Goal: Information Seeking & Learning: Learn about a topic

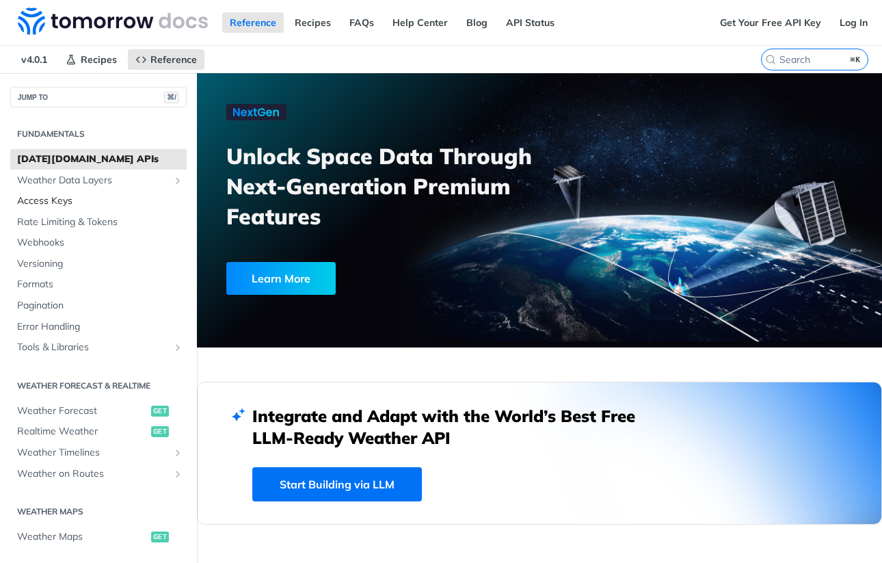
click at [78, 200] on span "Access Keys" at bounding box center [100, 201] width 166 height 14
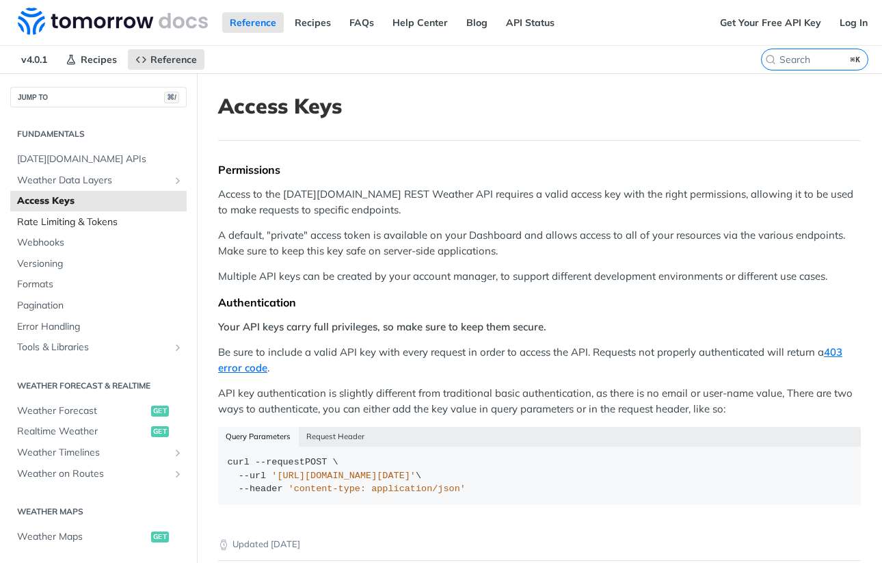
click at [77, 217] on span "Rate Limiting & Tokens" at bounding box center [100, 222] width 166 height 14
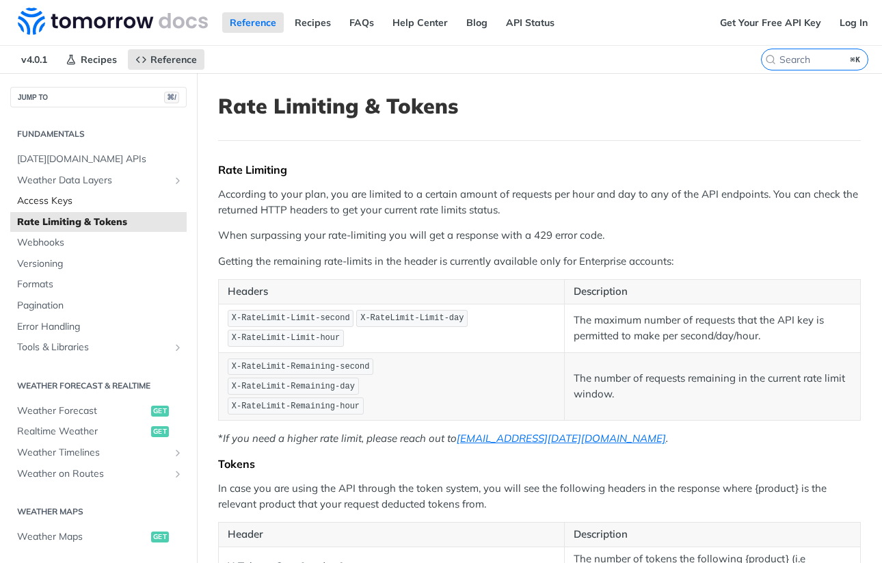
click at [78, 206] on span "Access Keys" at bounding box center [100, 201] width 166 height 14
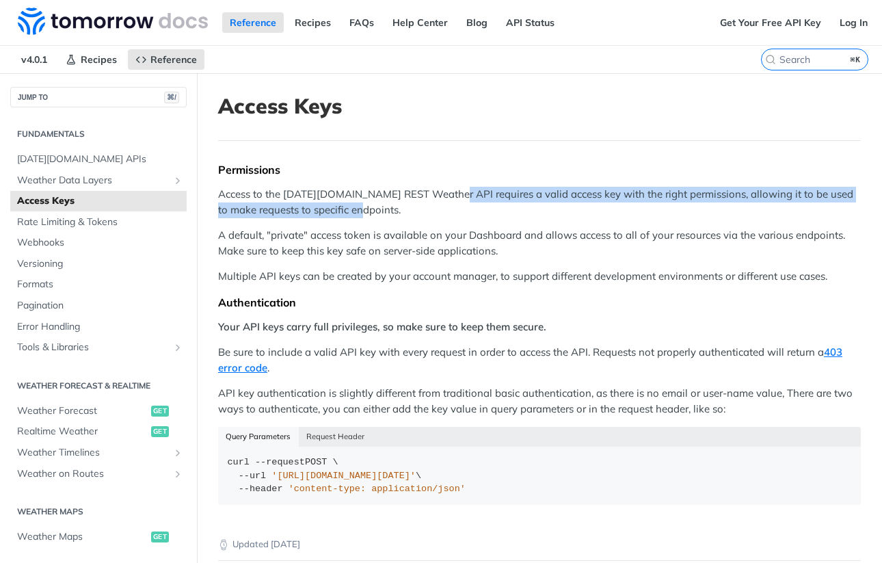
drag, startPoint x: 444, startPoint y: 191, endPoint x: 446, endPoint y: 213, distance: 22.0
click at [446, 213] on p "Access to the [DATE][DOMAIN_NAME] REST Weather API requires a valid access key …" at bounding box center [539, 202] width 643 height 31
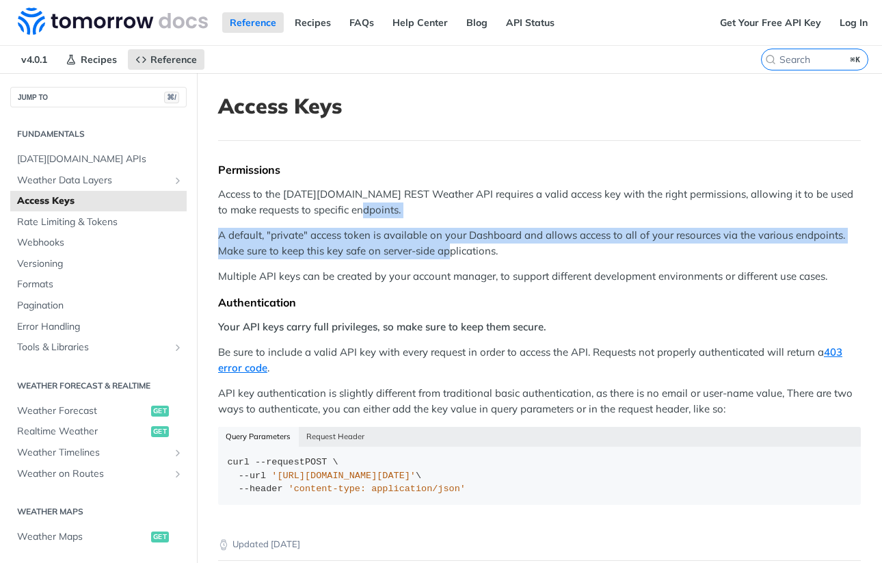
drag, startPoint x: 446, startPoint y: 213, endPoint x: 453, endPoint y: 256, distance: 44.3
click at [453, 256] on div "Permissions Access to the [DATE][DOMAIN_NAME] REST Weather API requires a valid…" at bounding box center [539, 339] width 643 height 352
click at [453, 256] on p "A default, "private" access token is available on your Dashboard and allows acc…" at bounding box center [539, 243] width 643 height 31
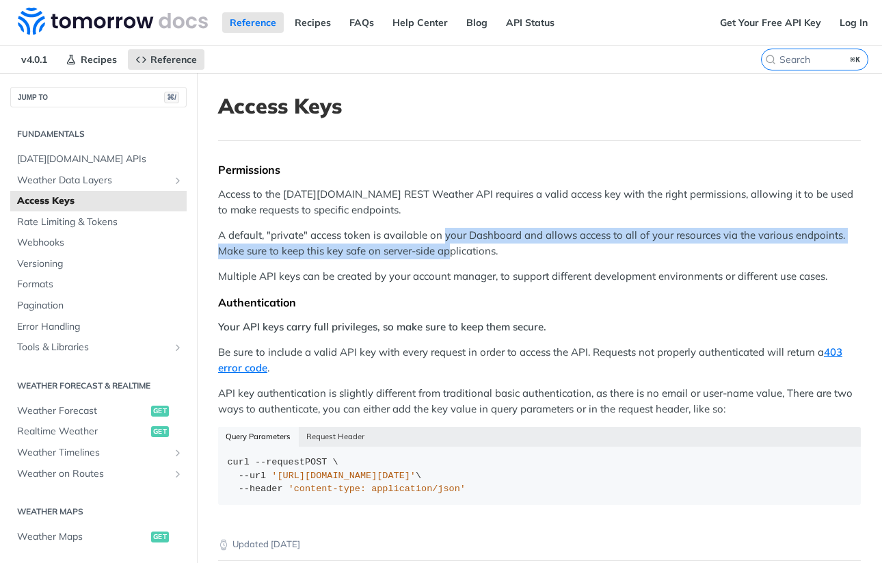
drag, startPoint x: 453, startPoint y: 256, endPoint x: 446, endPoint y: 229, distance: 28.2
click at [446, 229] on p "A default, "private" access token is available on your Dashboard and allows acc…" at bounding box center [539, 243] width 643 height 31
drag, startPoint x: 446, startPoint y: 229, endPoint x: 448, endPoint y: 252, distance: 22.7
click at [448, 252] on p "A default, "private" access token is available on your Dashboard and allows acc…" at bounding box center [539, 243] width 643 height 31
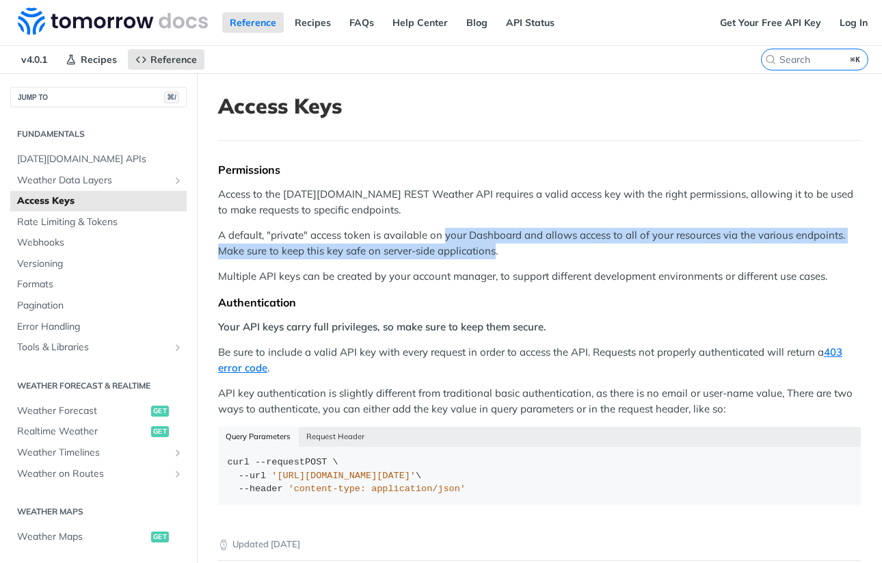
click at [448, 252] on p "A default, "private" access token is available on your Dashboard and allows acc…" at bounding box center [539, 243] width 643 height 31
drag, startPoint x: 518, startPoint y: 222, endPoint x: 531, endPoint y: 252, distance: 33.7
click at [531, 252] on div "Permissions Access to the [DATE][DOMAIN_NAME] REST Weather API requires a valid…" at bounding box center [539, 339] width 643 height 352
copy p "A default, "private" access token is available on your Dashboard and allows acc…"
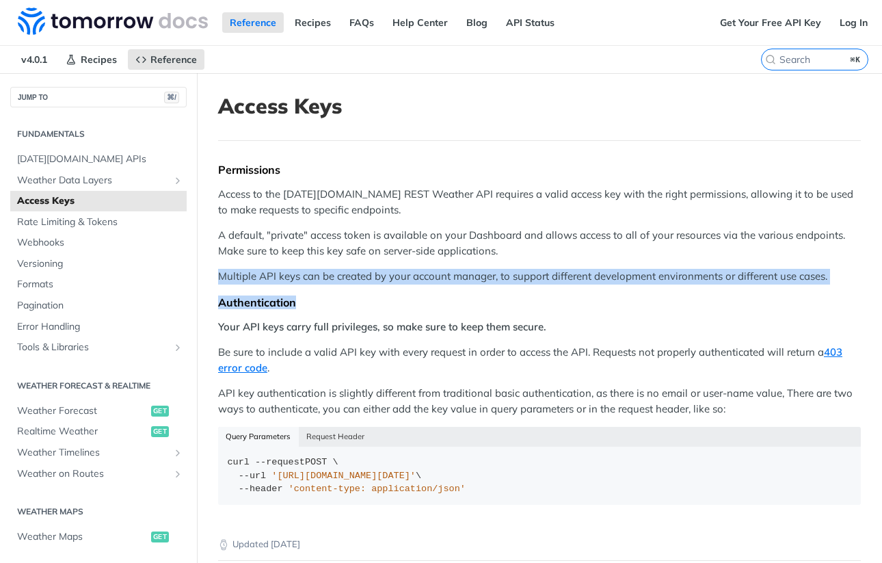
drag, startPoint x: 541, startPoint y: 267, endPoint x: 546, endPoint y: 317, distance: 50.1
click at [546, 317] on div "Permissions Access to the [DATE][DOMAIN_NAME] REST Weather API requires a valid…" at bounding box center [539, 339] width 643 height 352
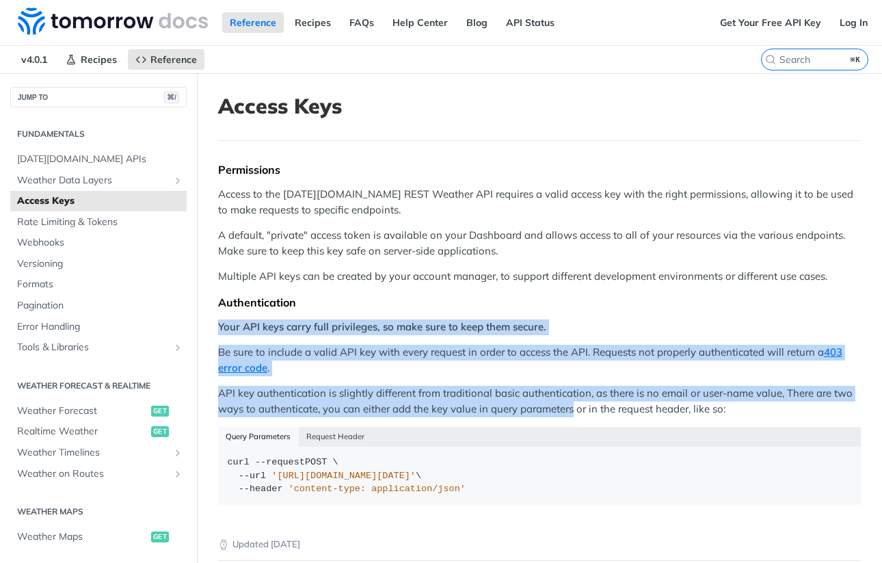
drag, startPoint x: 546, startPoint y: 317, endPoint x: 545, endPoint y: 410, distance: 93.0
click at [545, 410] on div "Permissions Access to the [DATE][DOMAIN_NAME] REST Weather API requires a valid…" at bounding box center [539, 339] width 643 height 352
click at [545, 410] on p "API key authentication is slightly different from traditional basic authenticat…" at bounding box center [539, 401] width 643 height 31
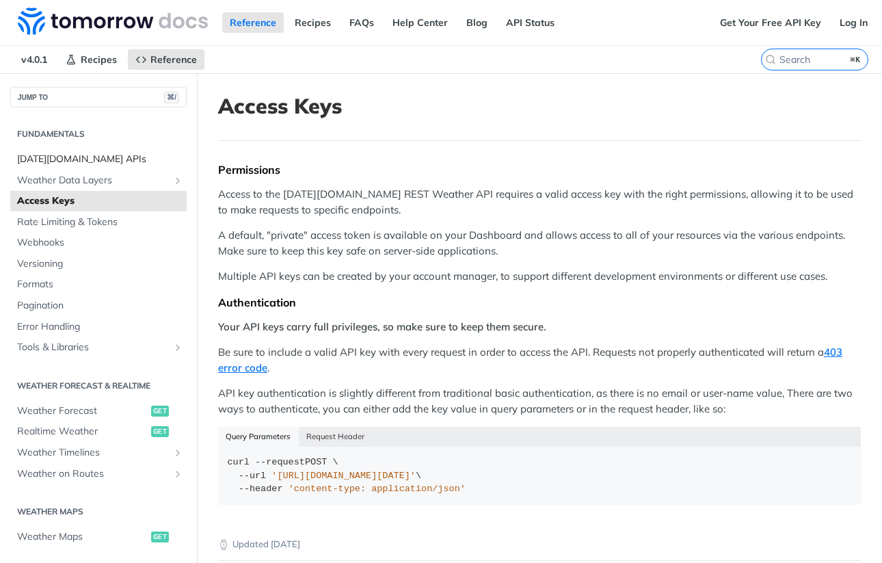
click at [79, 159] on span "[DATE][DOMAIN_NAME] APIs" at bounding box center [100, 159] width 166 height 14
